Goal: Information Seeking & Learning: Check status

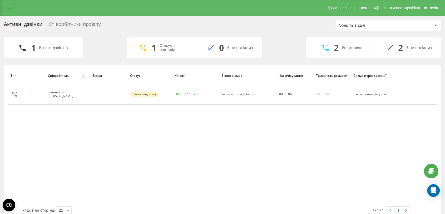
click at [80, 23] on div "Співробітники проєкту" at bounding box center [75, 25] width 52 height 8
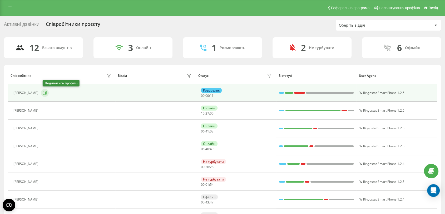
click at [45, 91] on icon at bounding box center [45, 93] width 4 height 4
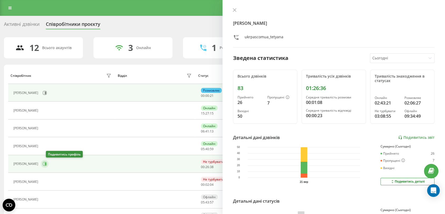
click at [47, 164] on button at bounding box center [45, 164] width 8 height 8
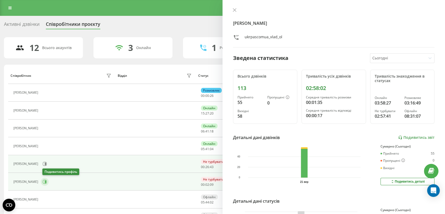
click at [48, 182] on button at bounding box center [45, 182] width 8 height 8
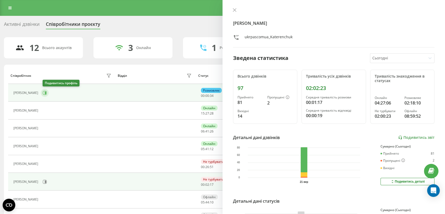
click at [46, 93] on icon at bounding box center [45, 93] width 4 height 4
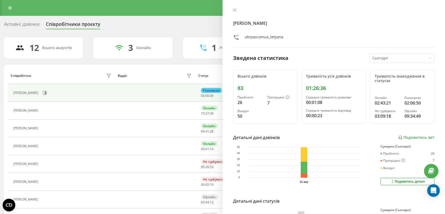
click at [25, 24] on div "Активні дзвінки" at bounding box center [22, 25] width 36 height 8
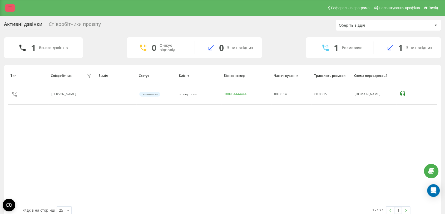
click at [5, 9] on link at bounding box center [9, 7] width 9 height 7
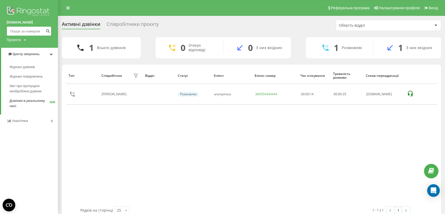
paste input "+380931048730"
click at [13, 32] on input "+380931048730" at bounding box center [29, 30] width 45 height 9
click at [11, 31] on input "+380931048730" at bounding box center [29, 30] width 45 height 9
type input "380931048730"
click at [48, 31] on icon "submit" at bounding box center [48, 30] width 4 height 3
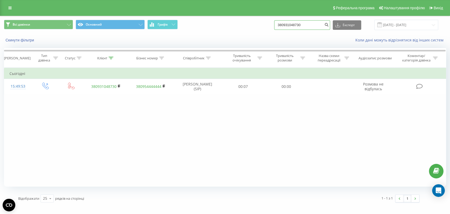
click at [293, 23] on input "380931048730" at bounding box center [302, 24] width 56 height 9
drag, startPoint x: 312, startPoint y: 25, endPoint x: 245, endPoint y: 27, distance: 67.2
click at [245, 27] on div "Всі дзвінки Основний Графік 380931048730 Експорт .csv .xls .xlsx 21.06.2025 - 2…" at bounding box center [225, 25] width 442 height 10
paste input "+380675850398"
click at [286, 23] on input "+380675850398" at bounding box center [302, 24] width 56 height 9
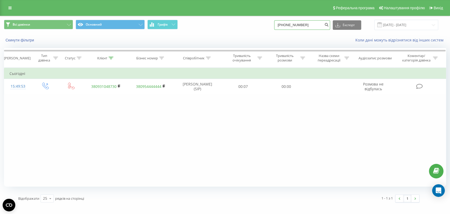
click at [287, 25] on input "+380675850398" at bounding box center [302, 24] width 56 height 9
type input "380675850398"
click at [335, 27] on div "380675850398 Експорт .csv .xls .xlsx 21.06.2025 - 21.09.2025" at bounding box center [356, 25] width 164 height 10
click at [328, 25] on icon "submit" at bounding box center [326, 23] width 4 height 3
click at [7, 12] on div "Реферальна програма Налаштування профілю Вихід" at bounding box center [225, 8] width 450 height 16
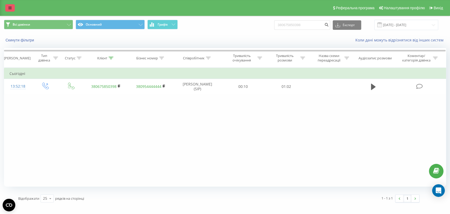
click at [8, 10] on link at bounding box center [9, 7] width 9 height 7
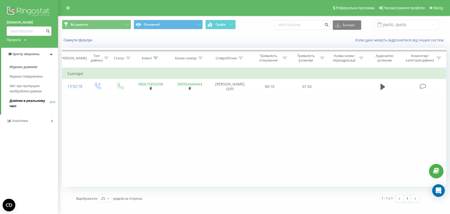
click at [19, 99] on span "Дзвінки в реальному часі" at bounding box center [29, 103] width 40 height 11
